Goal: Obtain resource: Obtain resource

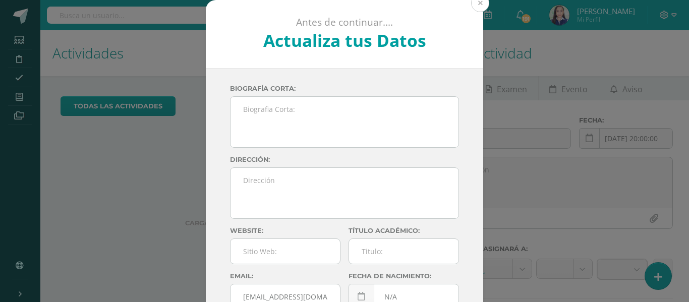
click at [475, 7] on button at bounding box center [480, 3] width 18 height 18
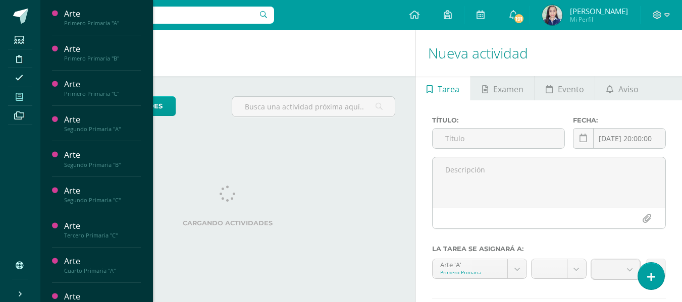
click at [25, 101] on span at bounding box center [19, 97] width 23 height 14
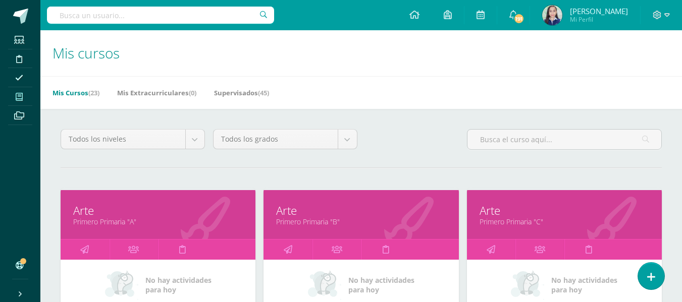
click at [302, 168] on hr at bounding box center [361, 168] width 601 height 1
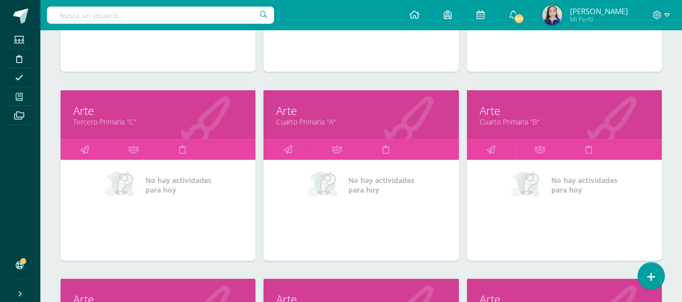
scroll to position [781, 0]
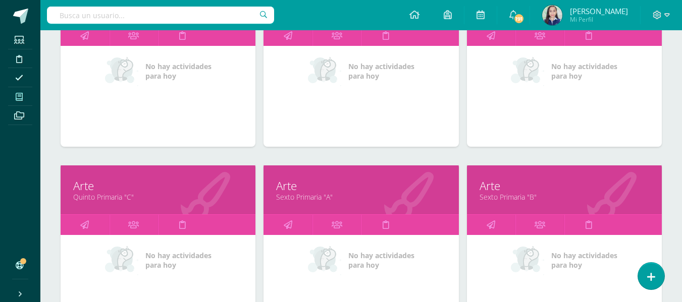
click at [296, 197] on link "Sexto Primaria "A"" at bounding box center [361, 197] width 170 height 10
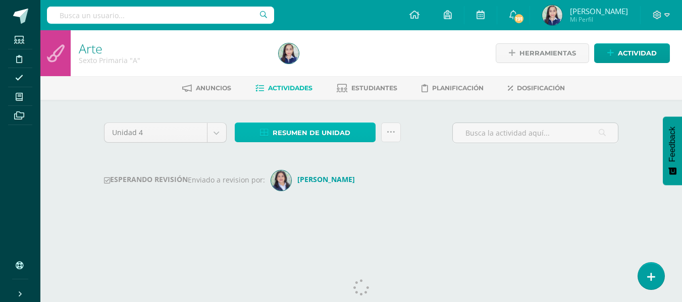
click at [287, 139] on span "Resumen de unidad" at bounding box center [311, 133] width 78 height 19
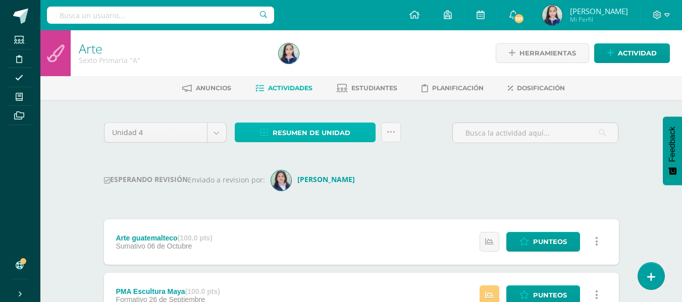
click at [313, 131] on span "Resumen de unidad" at bounding box center [311, 133] width 78 height 19
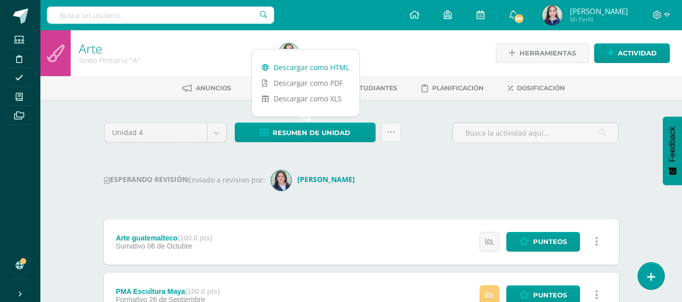
click at [305, 67] on link "Descargar como HTML" at bounding box center [305, 68] width 107 height 16
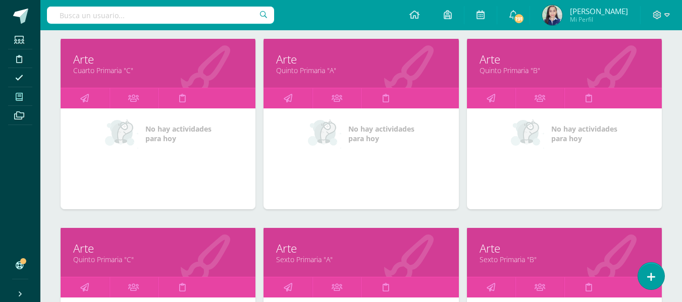
scroll to position [820, 0]
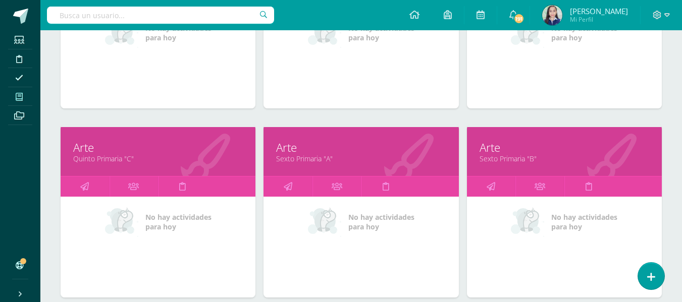
click at [496, 161] on link "Sexto Primaria "B"" at bounding box center [564, 159] width 170 height 10
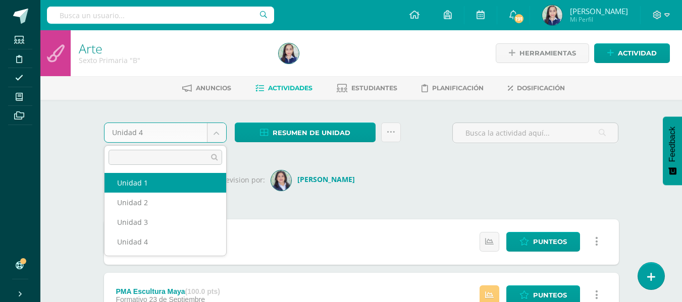
select select "Unidad 1"
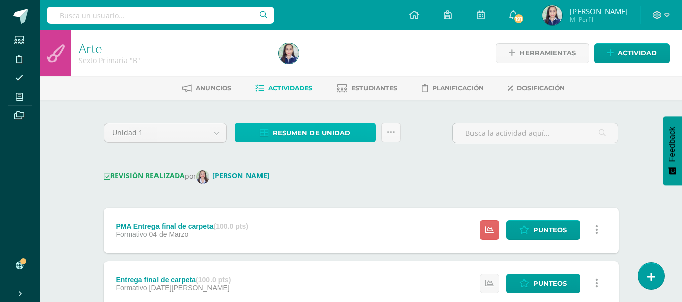
click at [313, 134] on span "Resumen de unidad" at bounding box center [311, 133] width 78 height 19
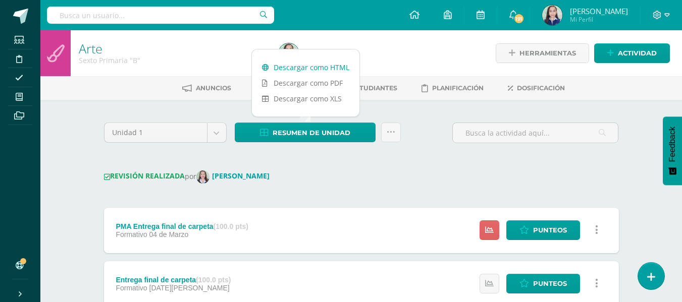
click at [304, 65] on link "Descargar como HTML" at bounding box center [305, 68] width 107 height 16
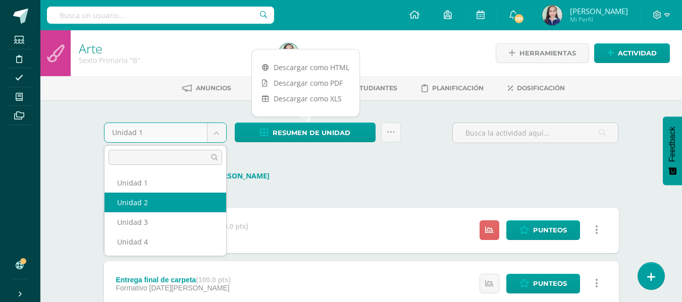
select select "Unidad 2"
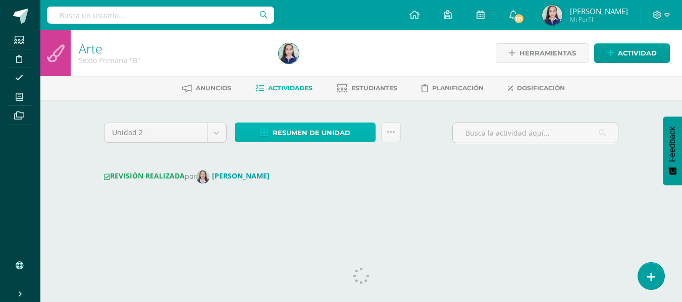
click at [335, 140] on span "Resumen de unidad" at bounding box center [311, 133] width 78 height 19
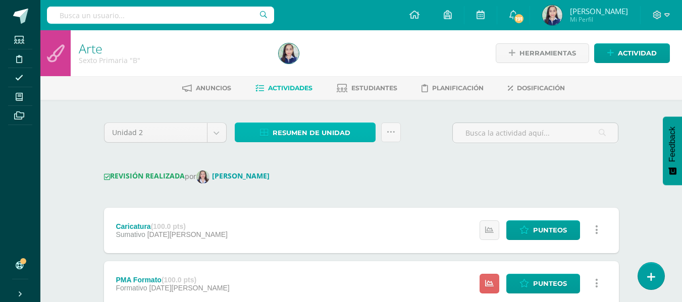
click at [302, 131] on span "Resumen de unidad" at bounding box center [311, 133] width 78 height 19
click at [306, 137] on span "Resumen de unidad" at bounding box center [311, 133] width 78 height 19
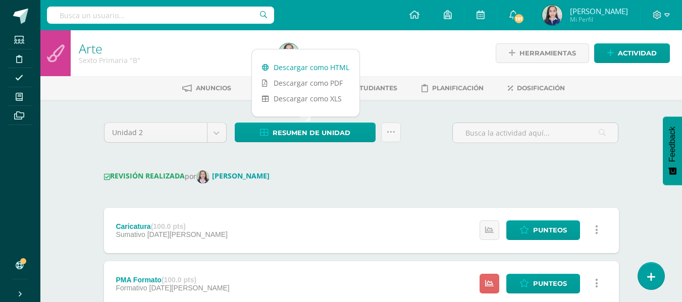
click at [300, 69] on link "Descargar como HTML" at bounding box center [305, 68] width 107 height 16
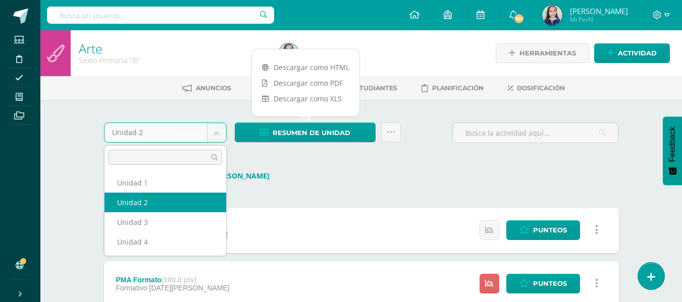
click at [218, 131] on body "Estudiantes Disciplina Asistencia Mis cursos Archivos Soporte Ayuda Reportar un…" at bounding box center [341, 267] width 682 height 534
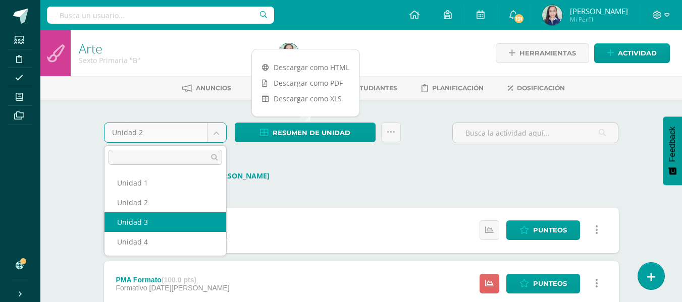
select select "Unidad 3"
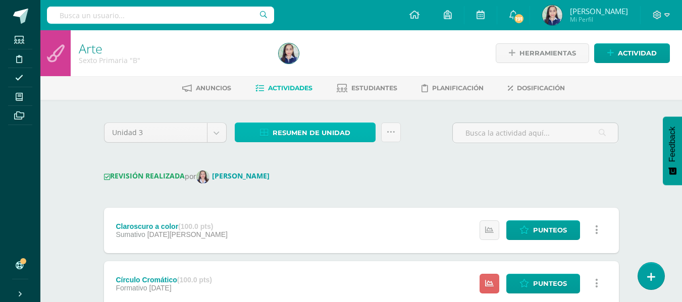
click at [321, 127] on span "Resumen de unidad" at bounding box center [311, 133] width 78 height 19
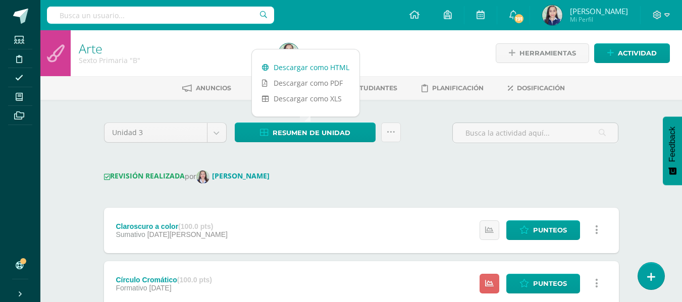
click at [288, 67] on link "Descargar como HTML" at bounding box center [305, 68] width 107 height 16
click at [215, 136] on body "Estudiantes Disciplina Asistencia Mis cursos Archivos Soporte Ayuda Reportar un…" at bounding box center [341, 267] width 682 height 534
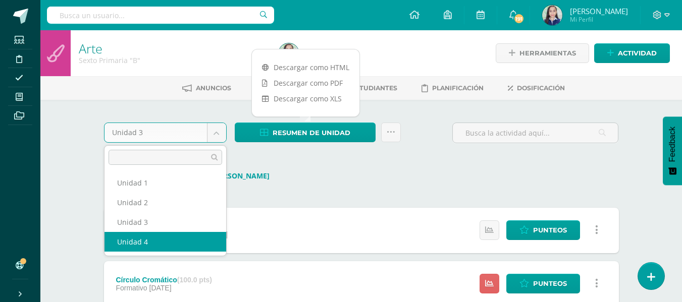
select select "Unidad 4"
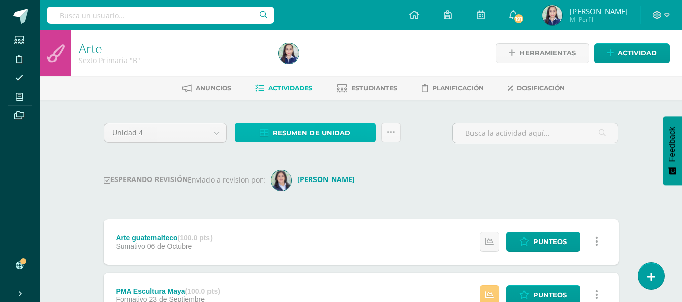
click at [291, 132] on span "Resumen de unidad" at bounding box center [311, 133] width 78 height 19
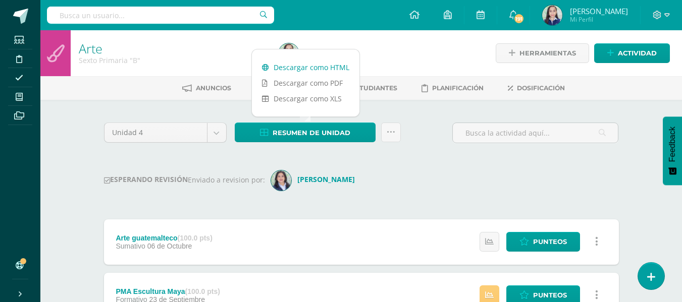
click at [297, 66] on link "Descargar como HTML" at bounding box center [305, 68] width 107 height 16
